Goal: Transaction & Acquisition: Purchase product/service

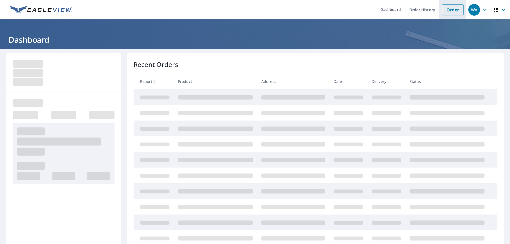
click at [448, 8] on link "Order" at bounding box center [453, 9] width 22 height 11
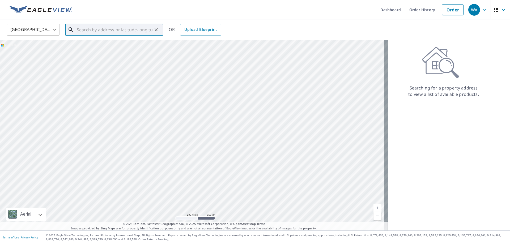
click at [104, 32] on input "text" at bounding box center [115, 29] width 76 height 15
click at [110, 45] on span "[STREET_ADDRESS]" at bounding box center [117, 45] width 83 height 6
type input "[STREET_ADDRESS]"
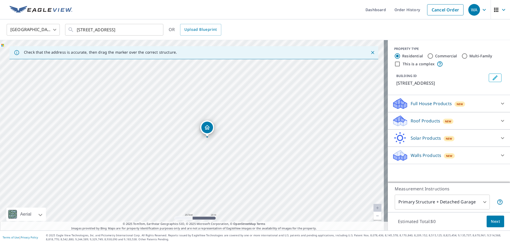
drag, startPoint x: 229, startPoint y: 160, endPoint x: 224, endPoint y: 152, distance: 9.9
click at [224, 152] on div "[STREET_ADDRESS]" at bounding box center [194, 135] width 388 height 191
click at [501, 122] on icon at bounding box center [503, 121] width 6 height 6
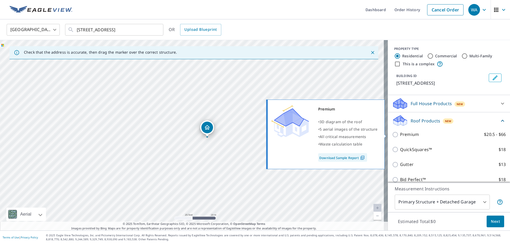
click at [404, 135] on p "Premium" at bounding box center [409, 134] width 19 height 7
click at [400, 135] on input "Premium $20.5 - $66" at bounding box center [396, 135] width 8 height 6
checkbox input "true"
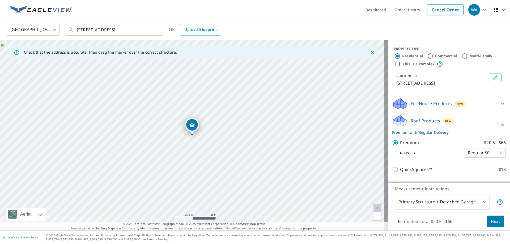
click at [493, 222] on span "Next" at bounding box center [495, 222] width 9 height 7
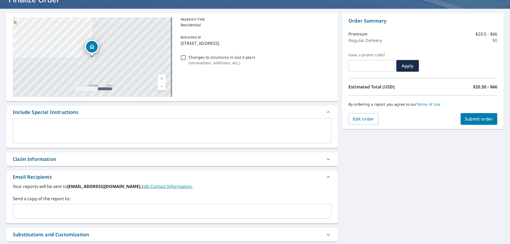
scroll to position [94, 0]
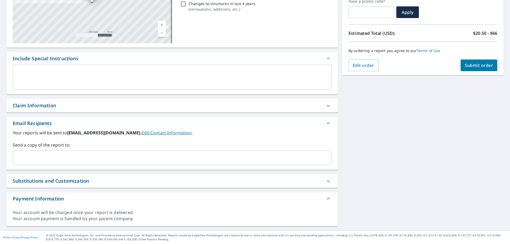
drag, startPoint x: 75, startPoint y: 162, endPoint x: 71, endPoint y: 152, distance: 10.8
click at [74, 161] on input "text" at bounding box center [168, 158] width 306 height 10
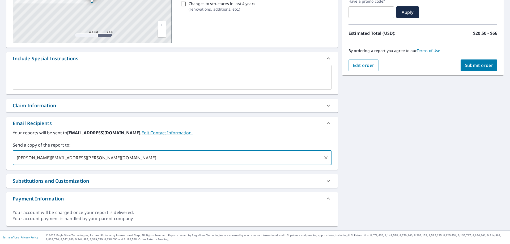
type input "[PERSON_NAME][EMAIL_ADDRESS][PERSON_NAME][DOMAIN_NAME]"
click at [465, 68] on span "Submit order" at bounding box center [479, 65] width 28 height 6
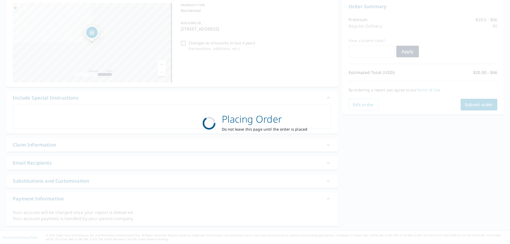
scroll to position [55, 0]
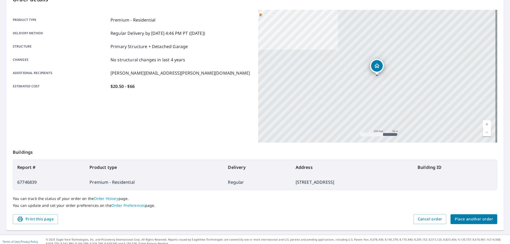
scroll to position [69, 0]
